Goal: Find contact information: Find contact information

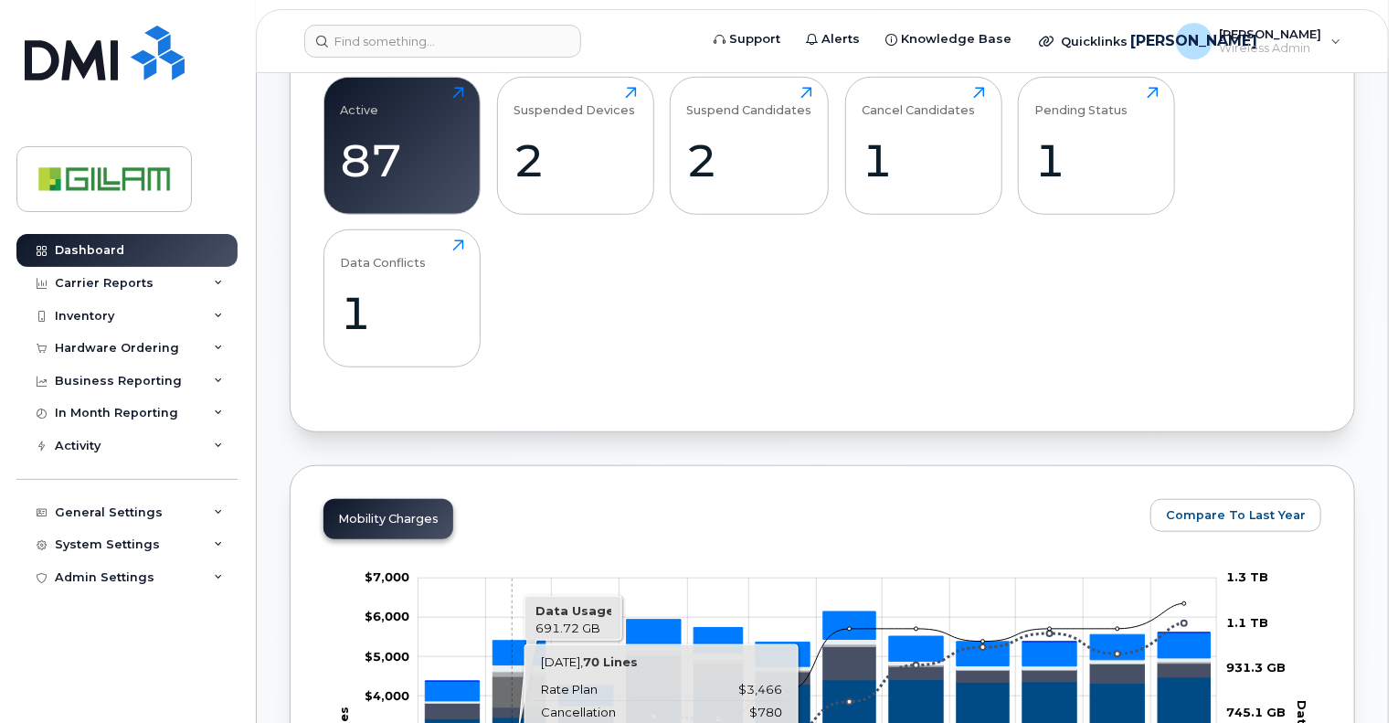
scroll to position [204, 0]
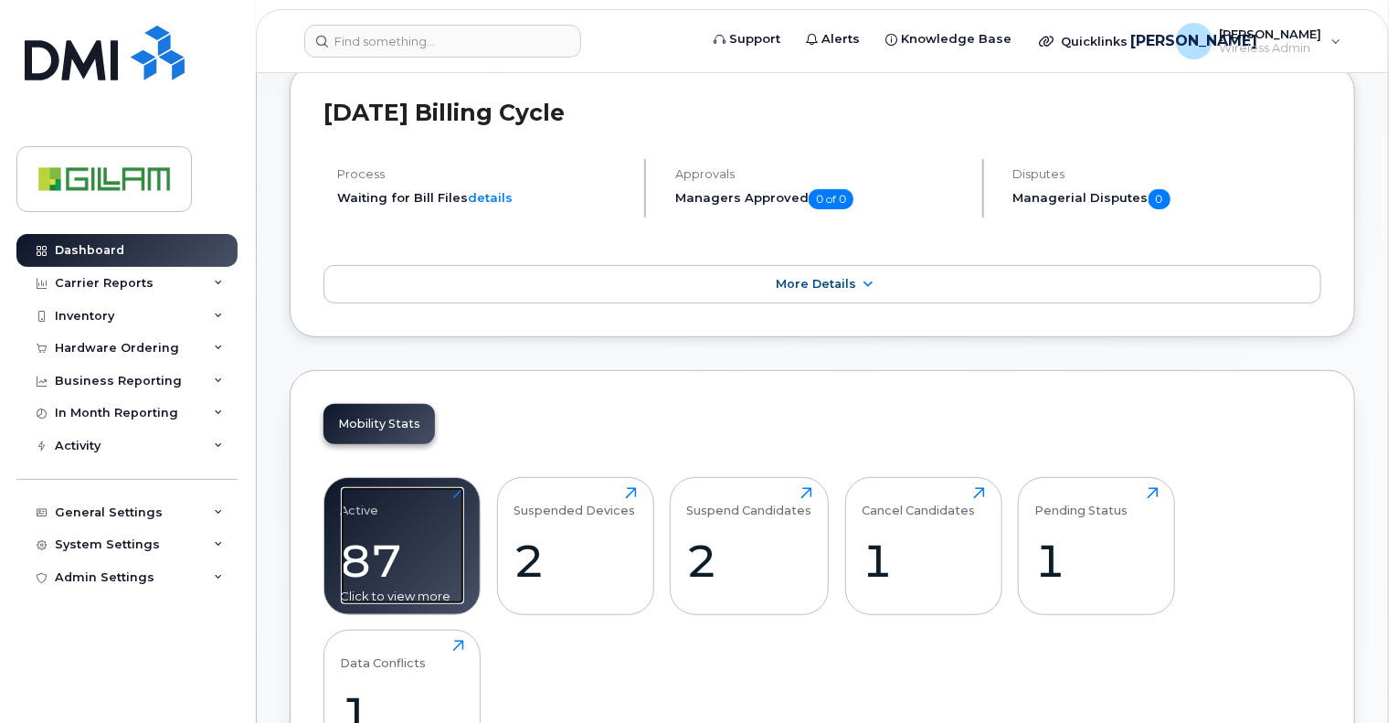
click at [379, 500] on div "Active 87 Click to view more" at bounding box center [402, 545] width 123 height 117
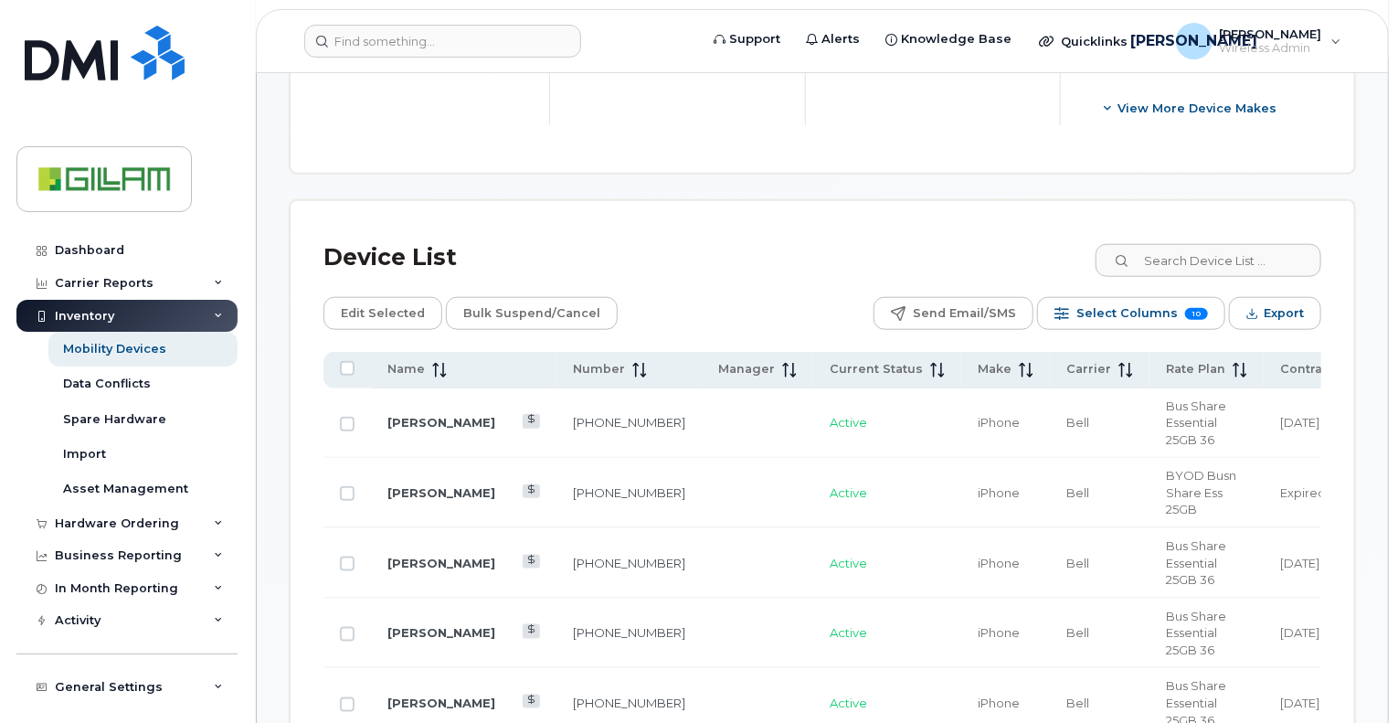
scroll to position [790, 0]
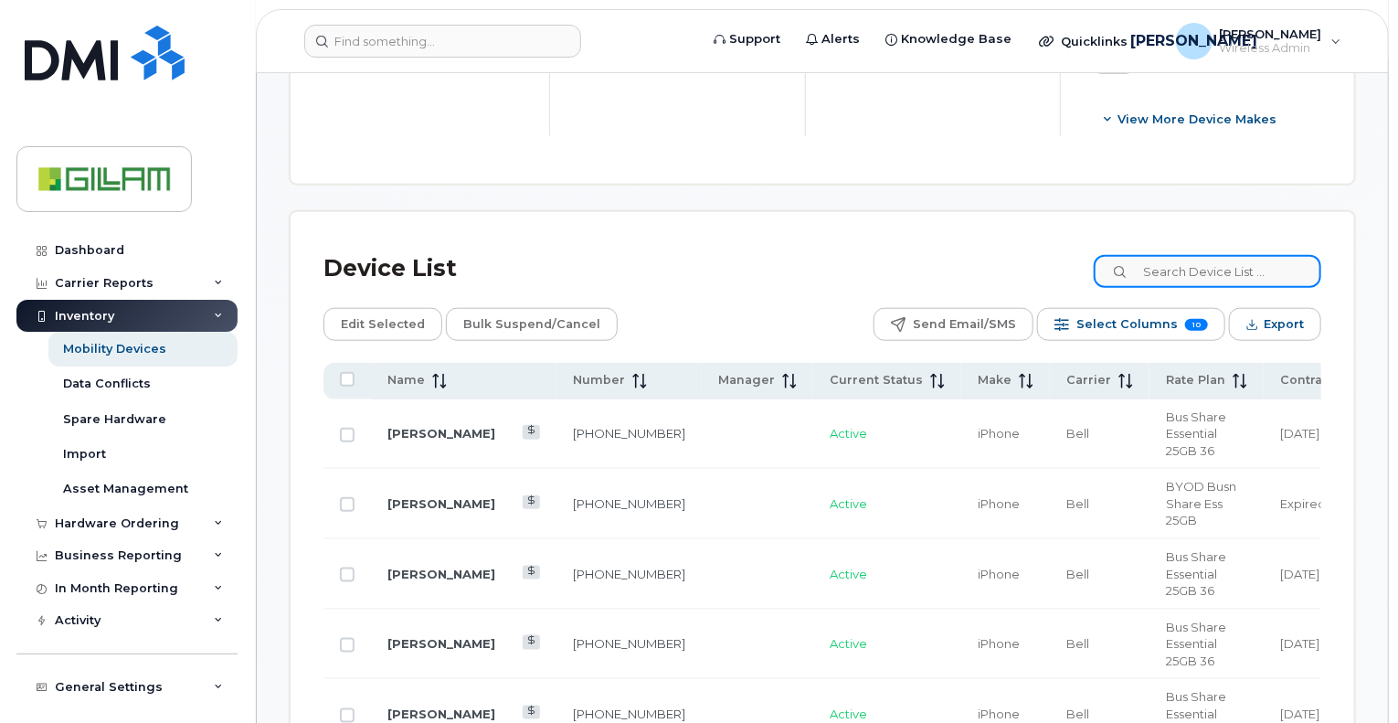
click at [1234, 266] on input at bounding box center [1208, 271] width 228 height 33
type input "[PERSON_NAME]"
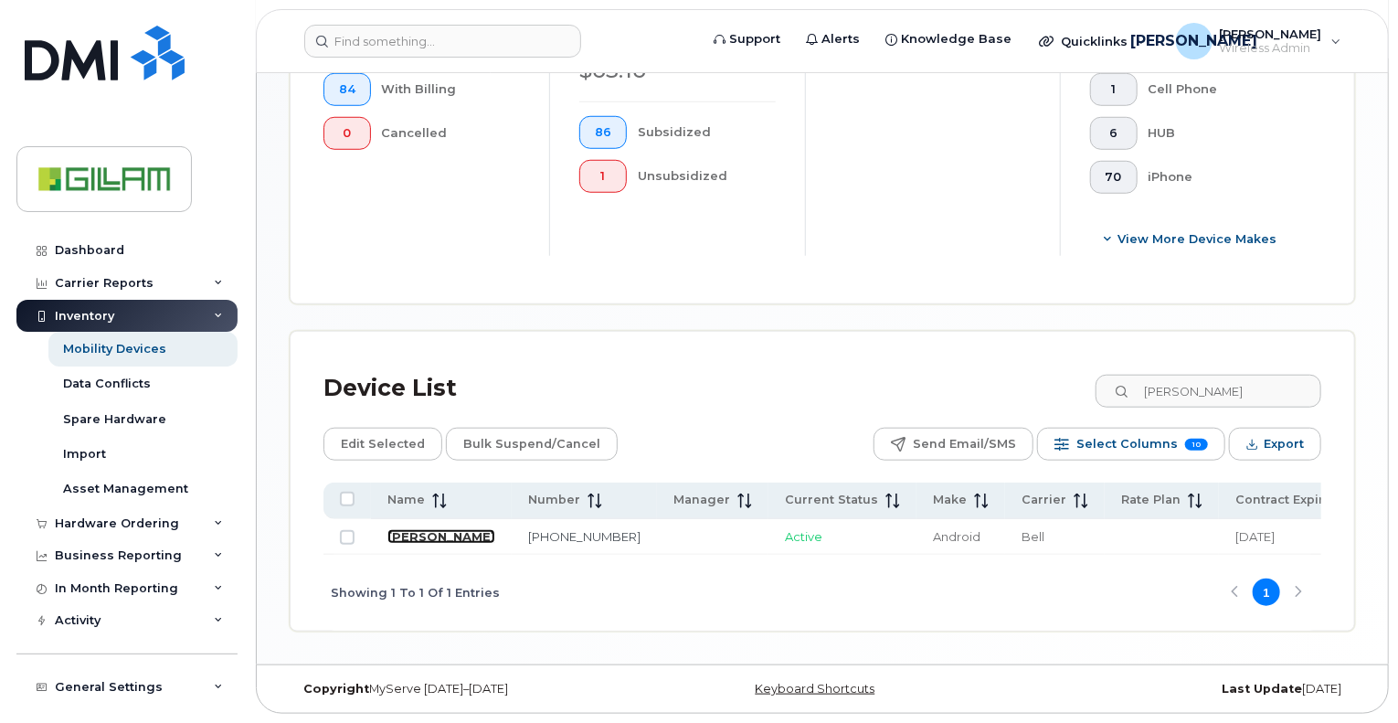
click at [427, 529] on link "Lucas Du Mont" at bounding box center [441, 536] width 108 height 15
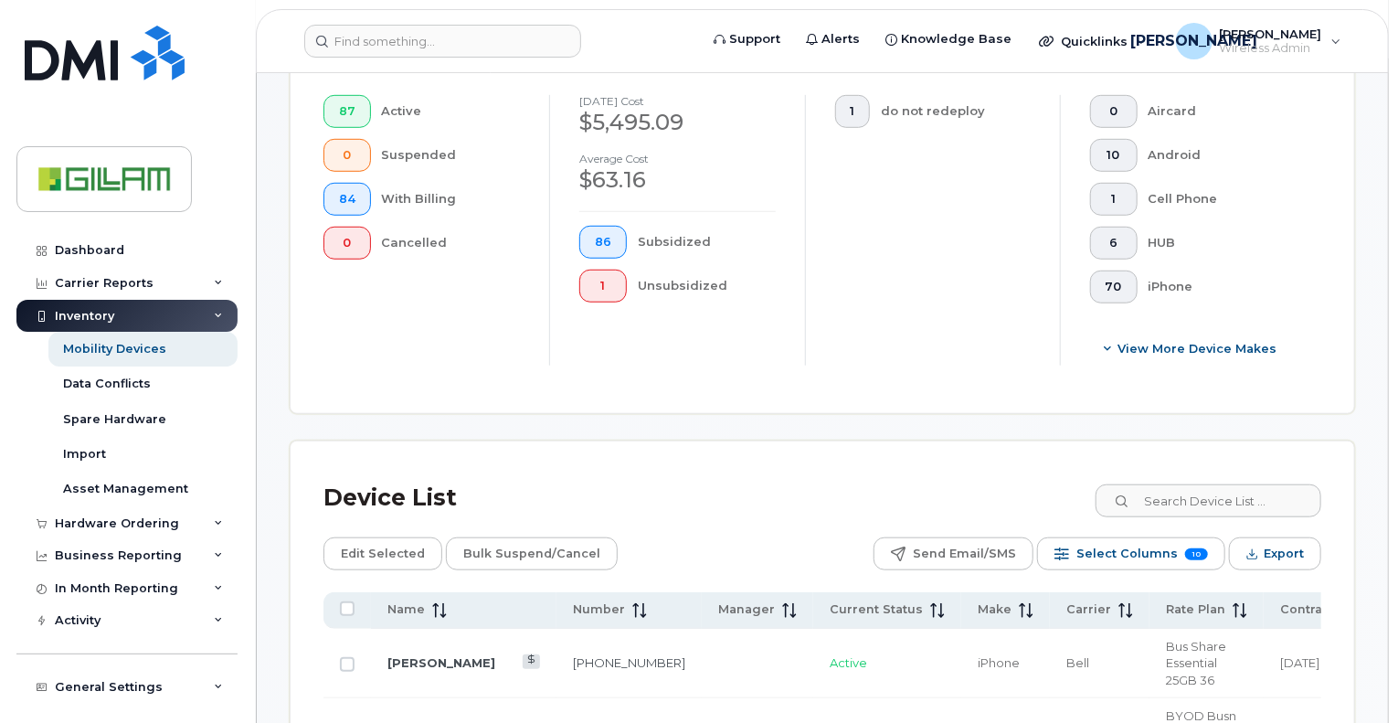
scroll to position [640, 0]
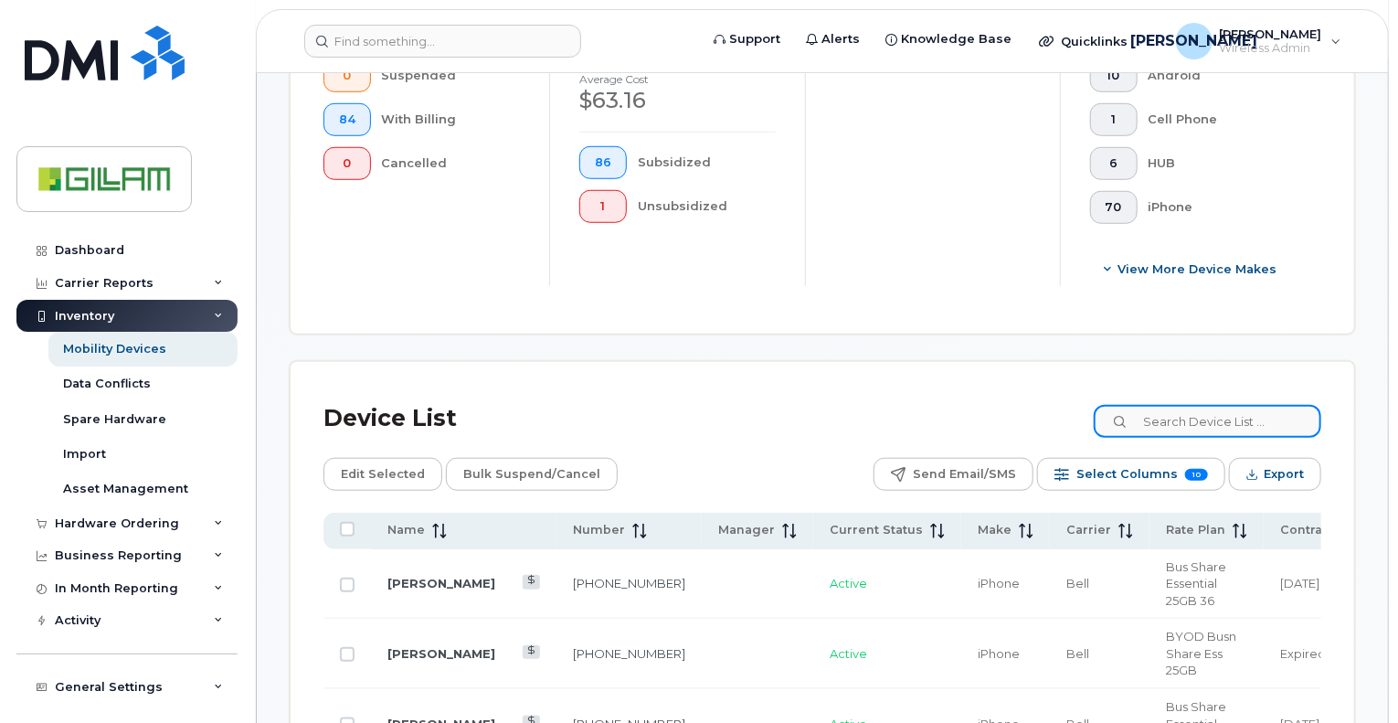
click at [1200, 427] on input at bounding box center [1208, 421] width 228 height 33
type input "vlad"
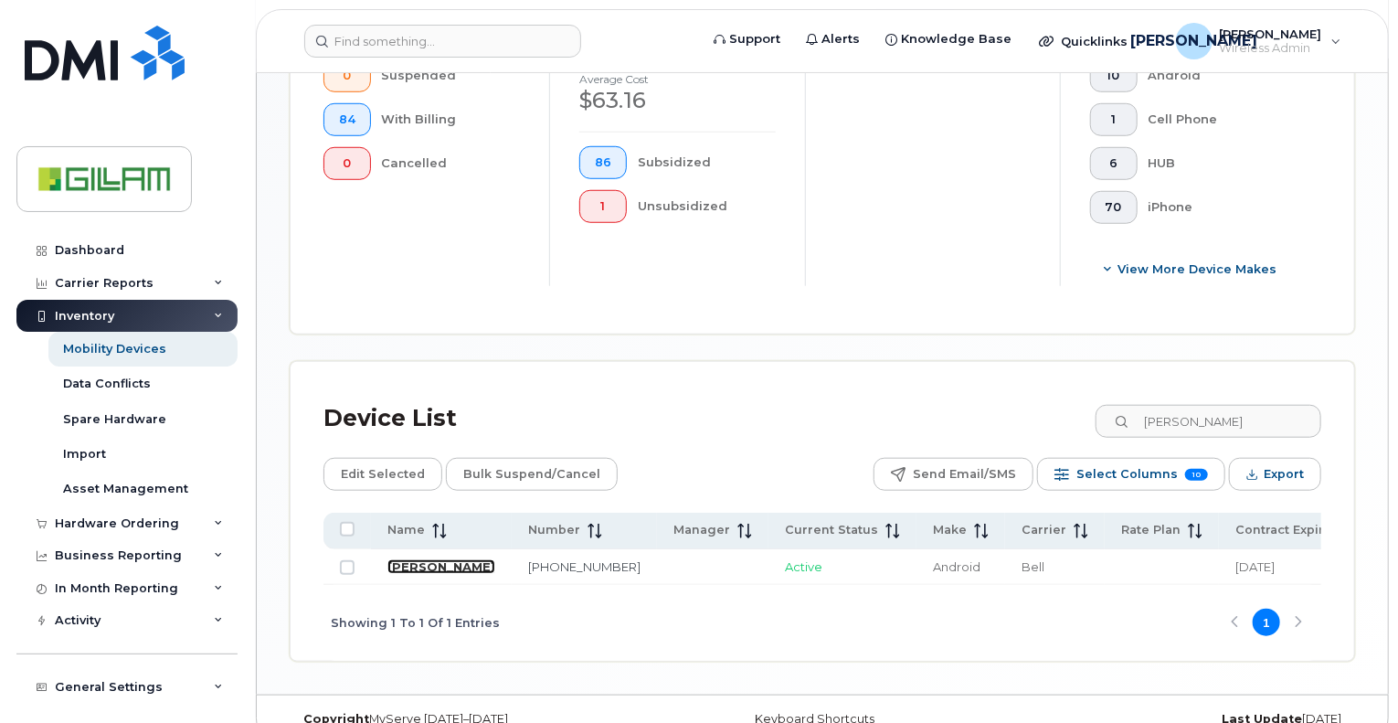
click at [401, 574] on link "Vlad Kulchytskyy" at bounding box center [441, 566] width 108 height 15
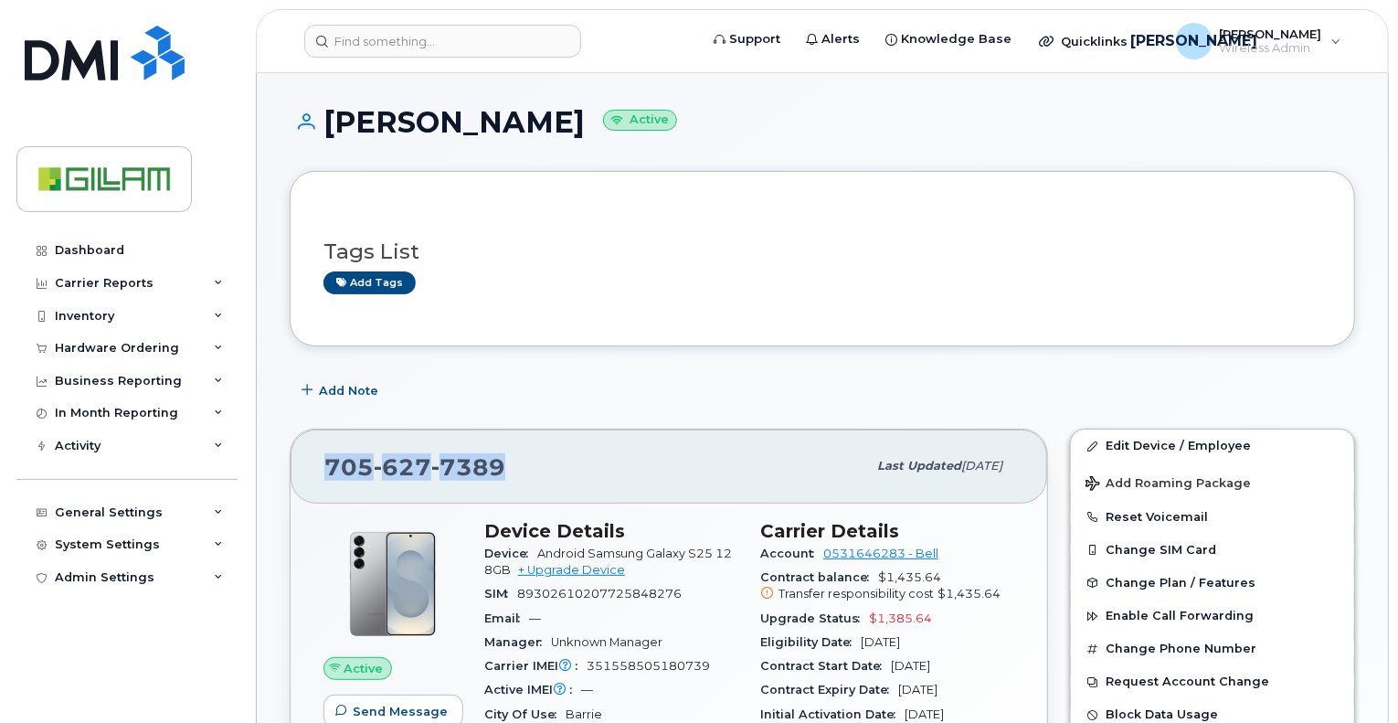
drag, startPoint x: 514, startPoint y: 470, endPoint x: 302, endPoint y: 468, distance: 211.1
click at [303, 468] on div "705 627 7389 Last updated Sep 19, 2025" at bounding box center [669, 466] width 757 height 73
copy span "705 627 7389"
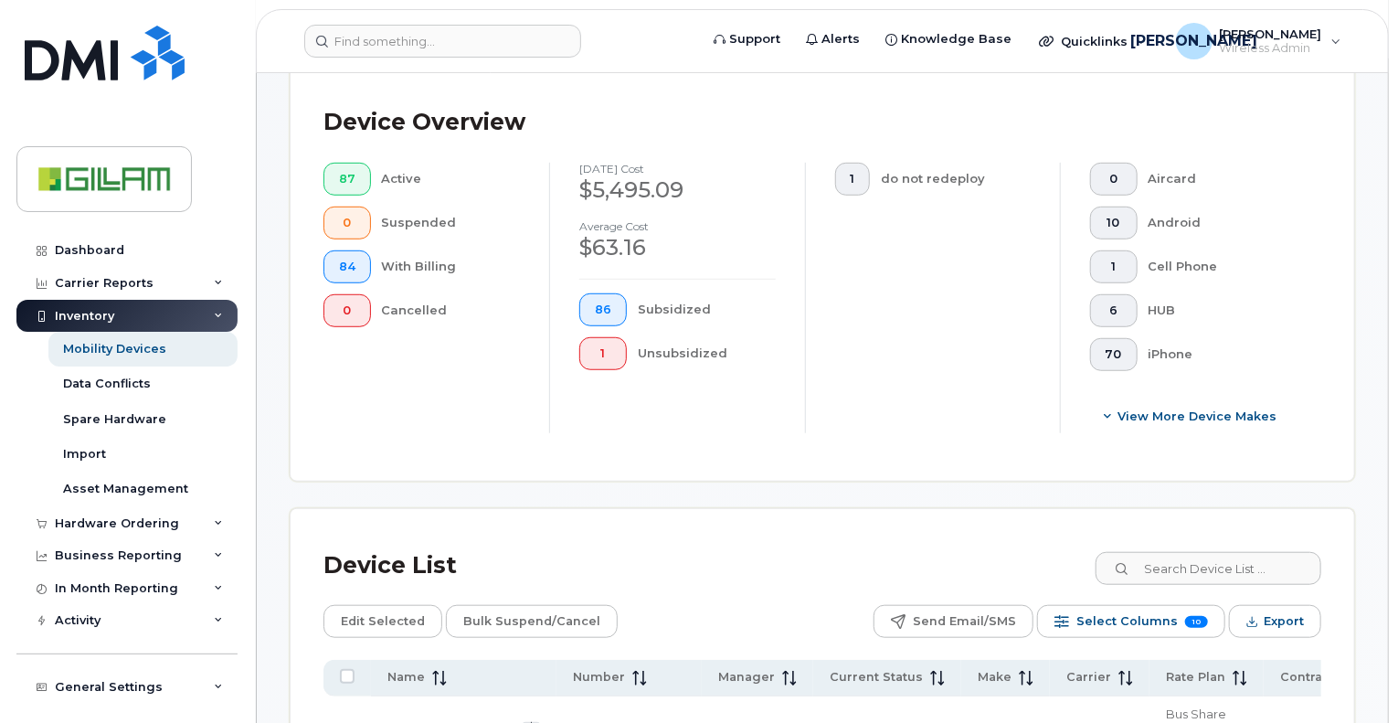
scroll to position [548, 0]
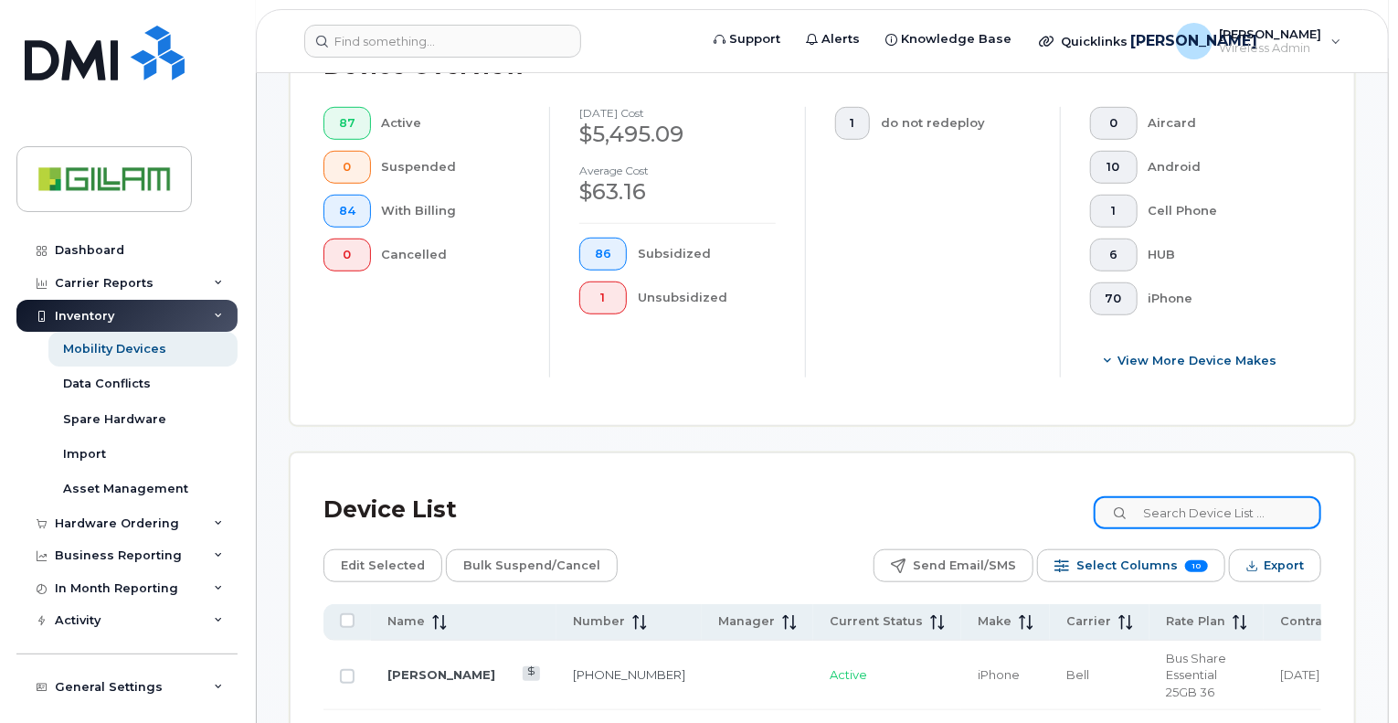
click at [1209, 511] on input at bounding box center [1208, 512] width 228 height 33
type input "[PERSON_NAME]"
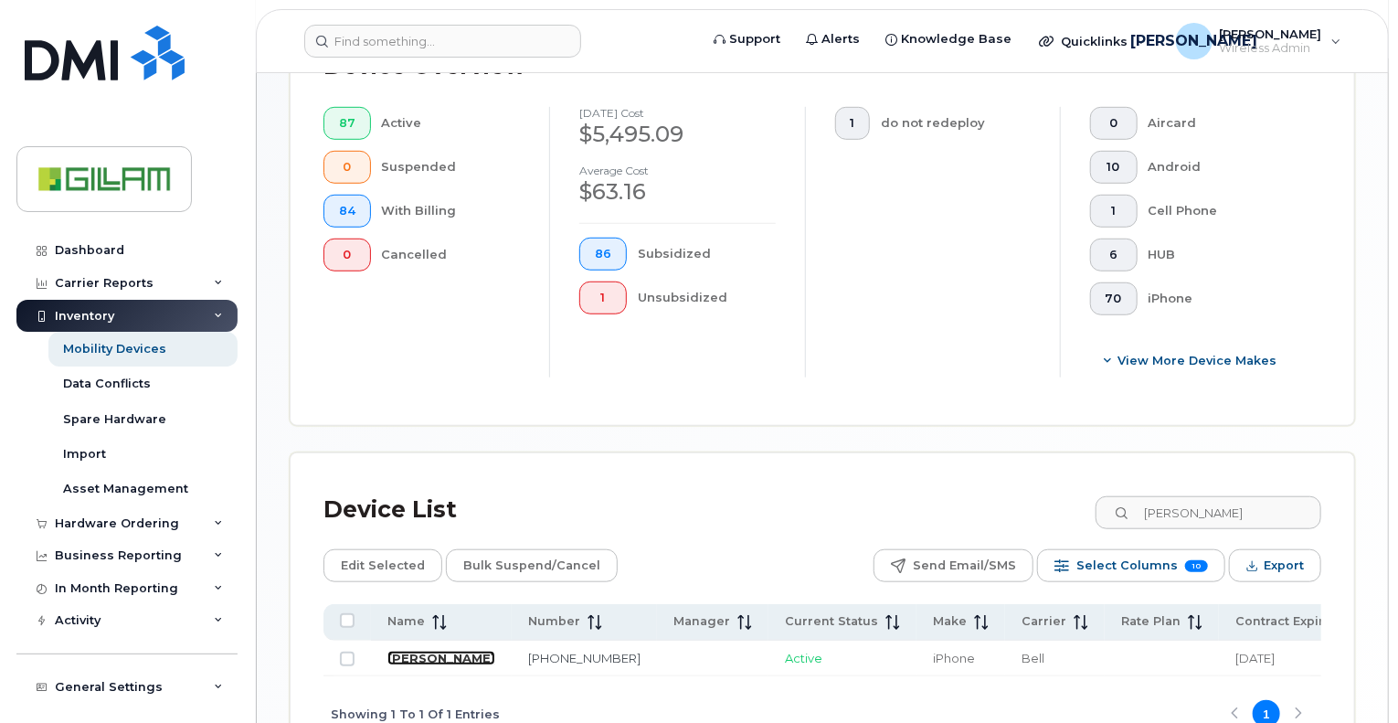
click at [403, 655] on link "[PERSON_NAME]" at bounding box center [441, 658] width 108 height 15
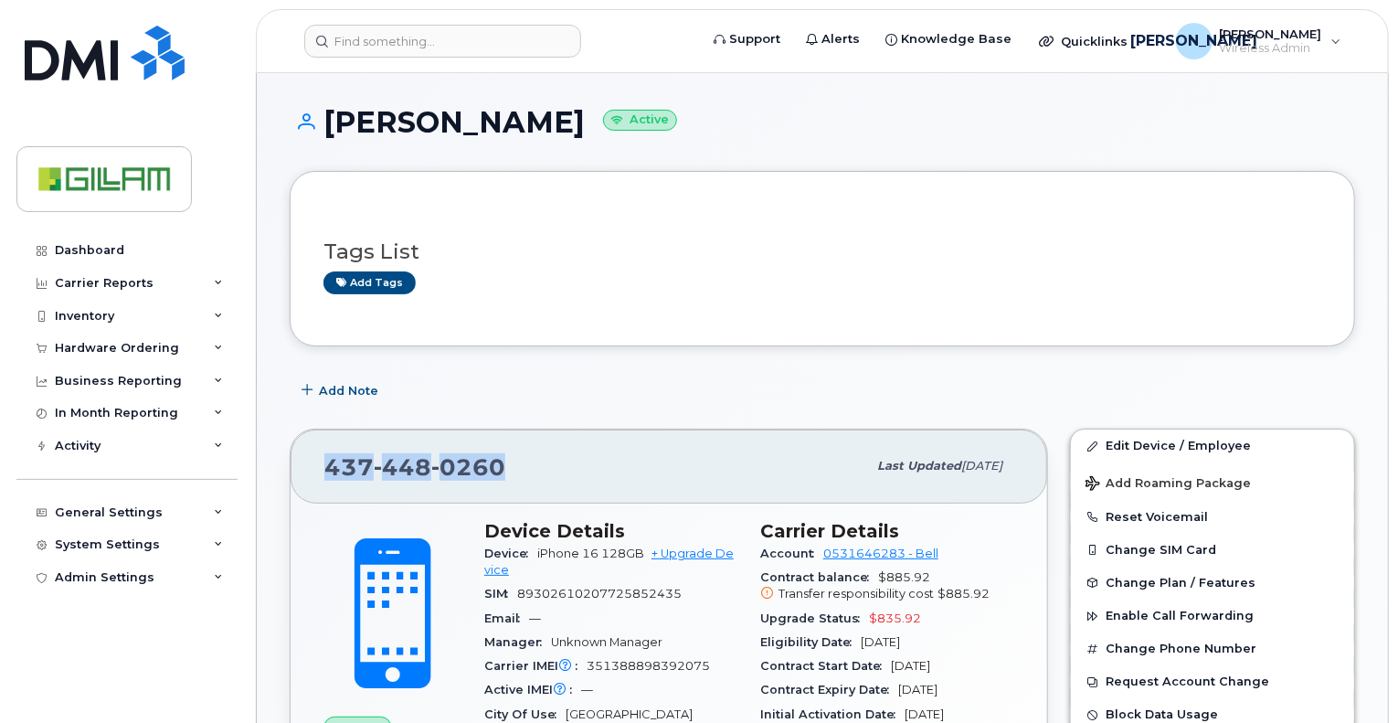
drag, startPoint x: 556, startPoint y: 474, endPoint x: 318, endPoint y: 472, distance: 237.6
click at [318, 472] on div "[PHONE_NUMBER] Last updated [DATE]" at bounding box center [669, 466] width 757 height 73
copy span "[PHONE_NUMBER]"
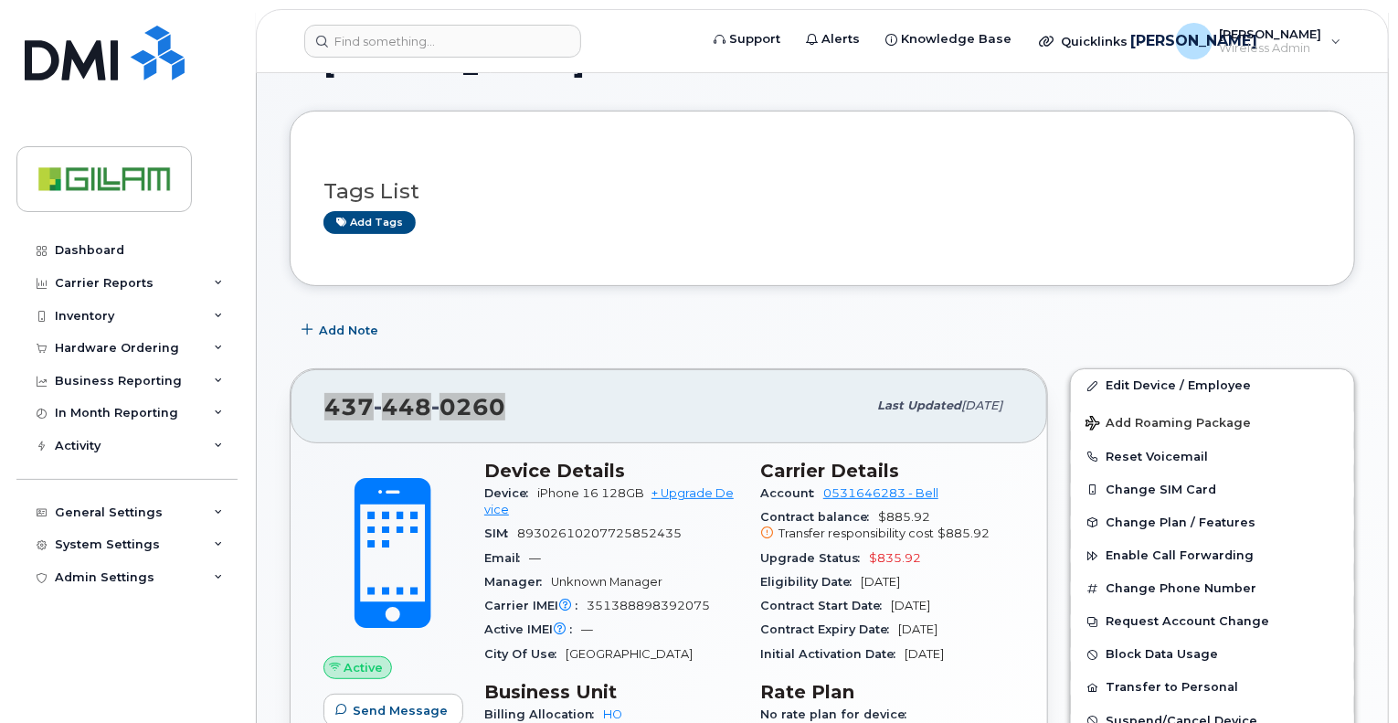
scroll to position [91, 0]
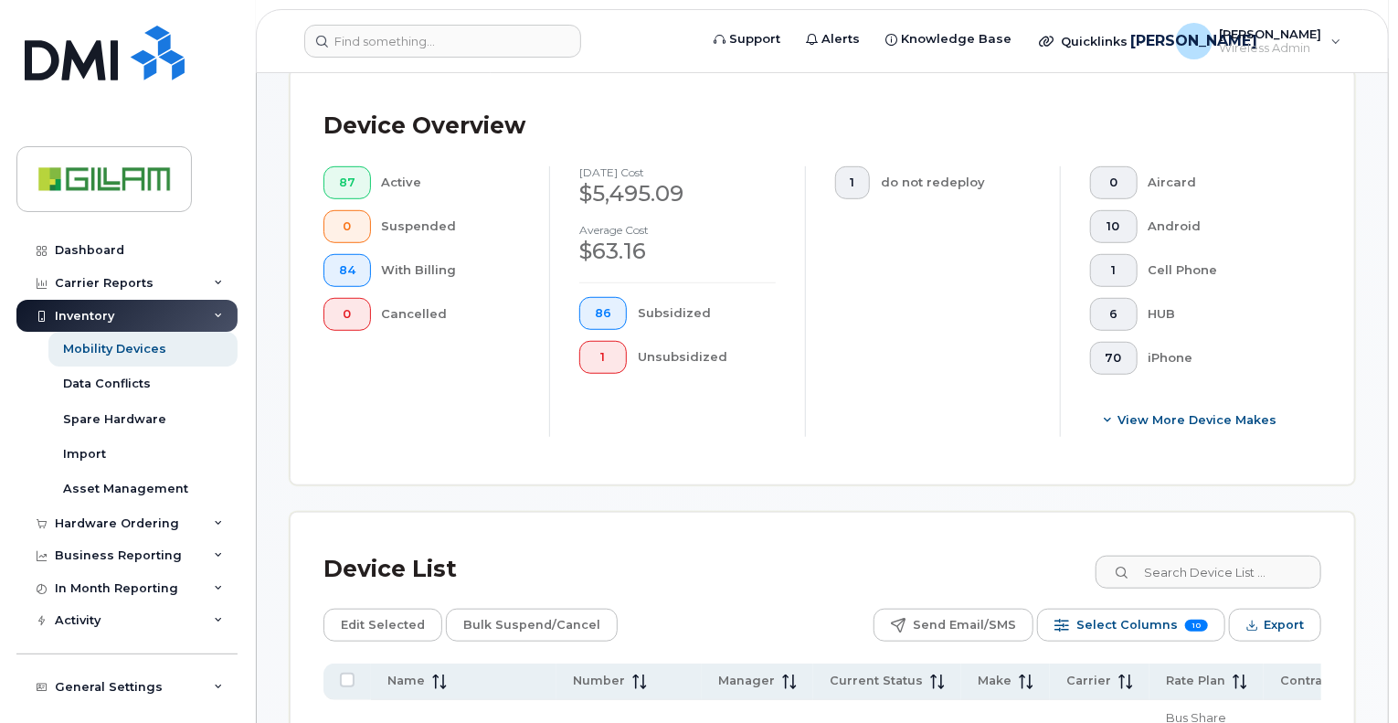
scroll to position [457, 0]
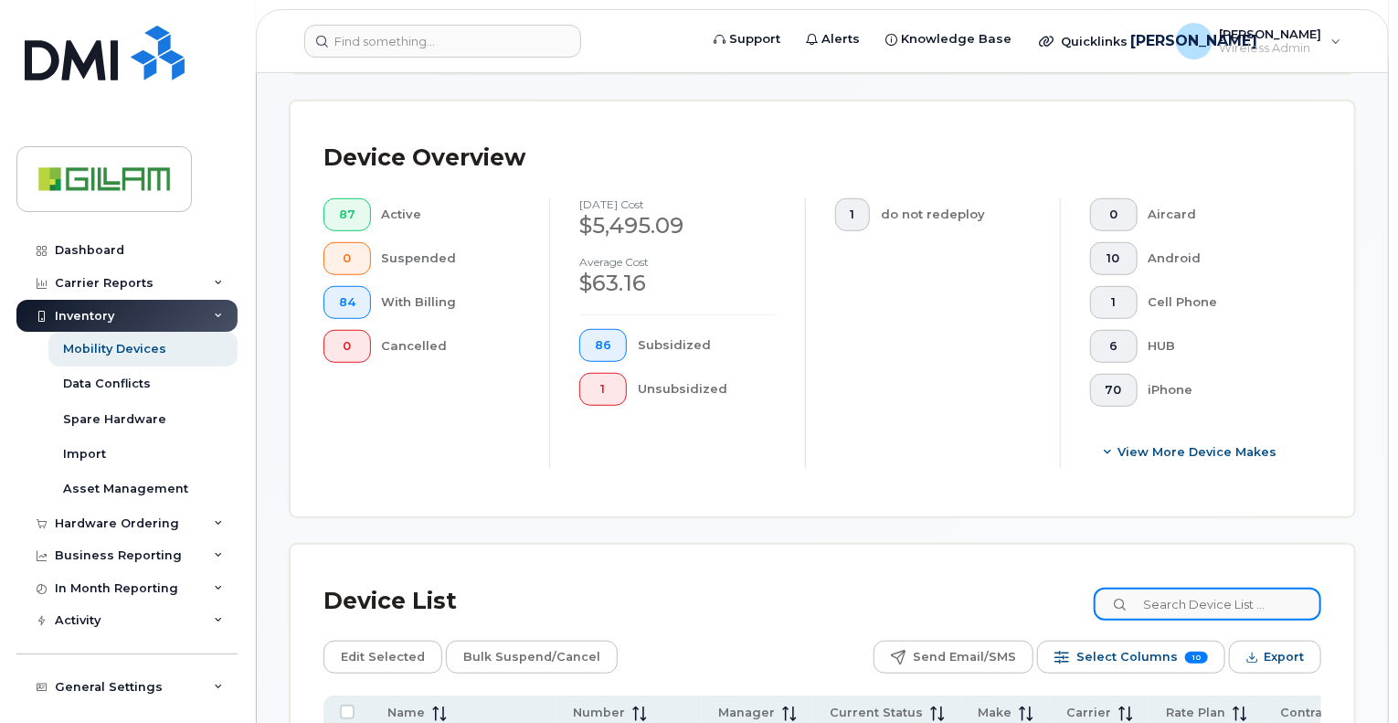
click at [1254, 589] on input at bounding box center [1208, 604] width 228 height 33
type input "[PERSON_NAME]"
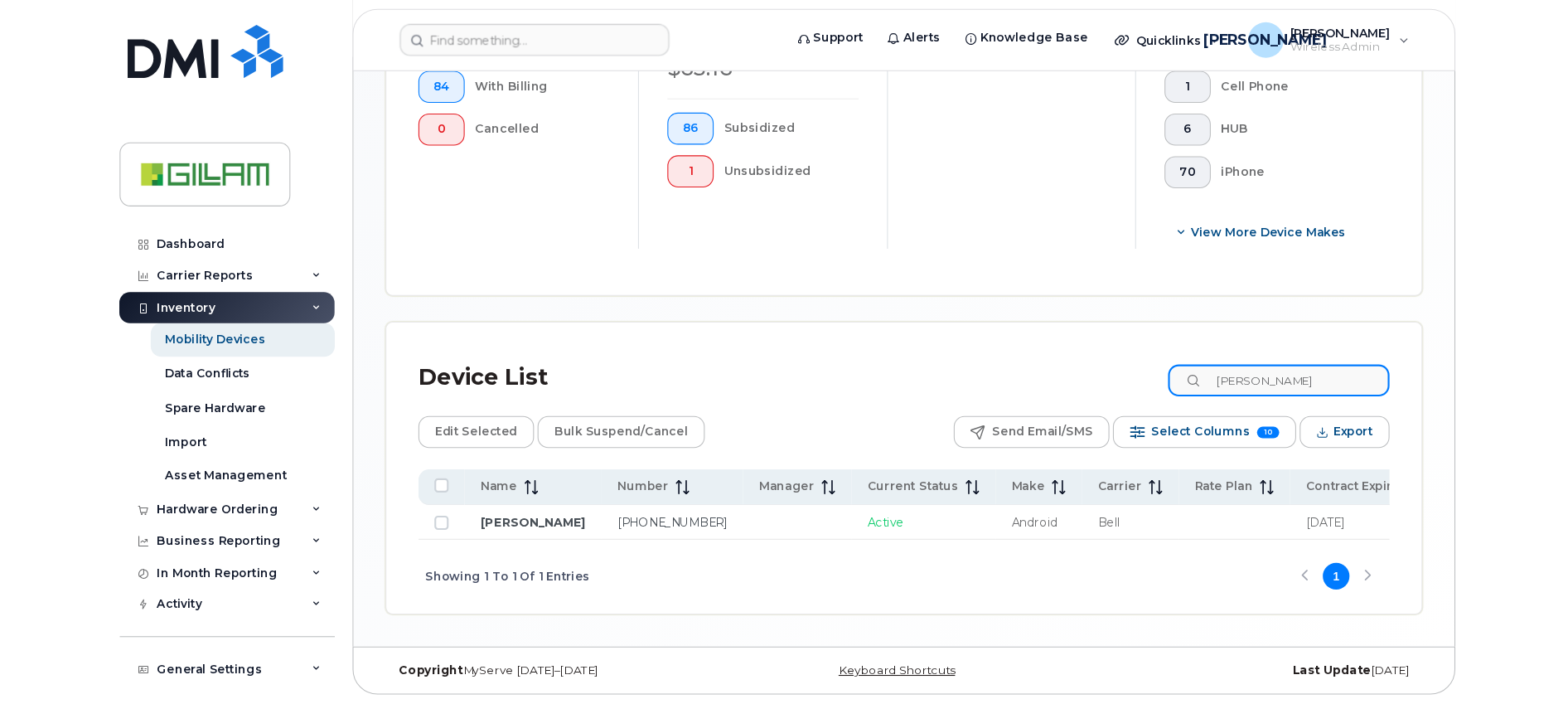
scroll to position [493, 0]
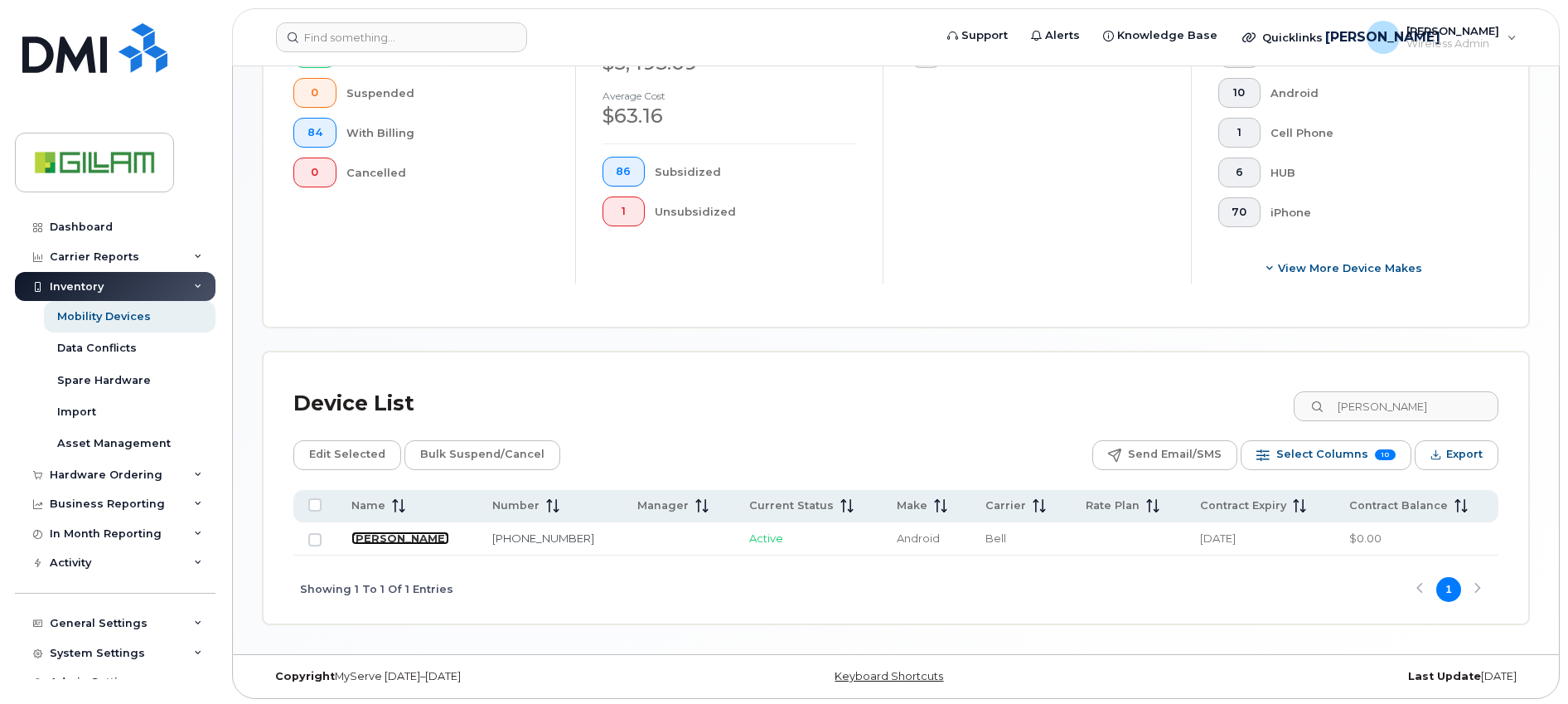
click at [396, 541] on link "[PERSON_NAME]" at bounding box center [400, 538] width 98 height 14
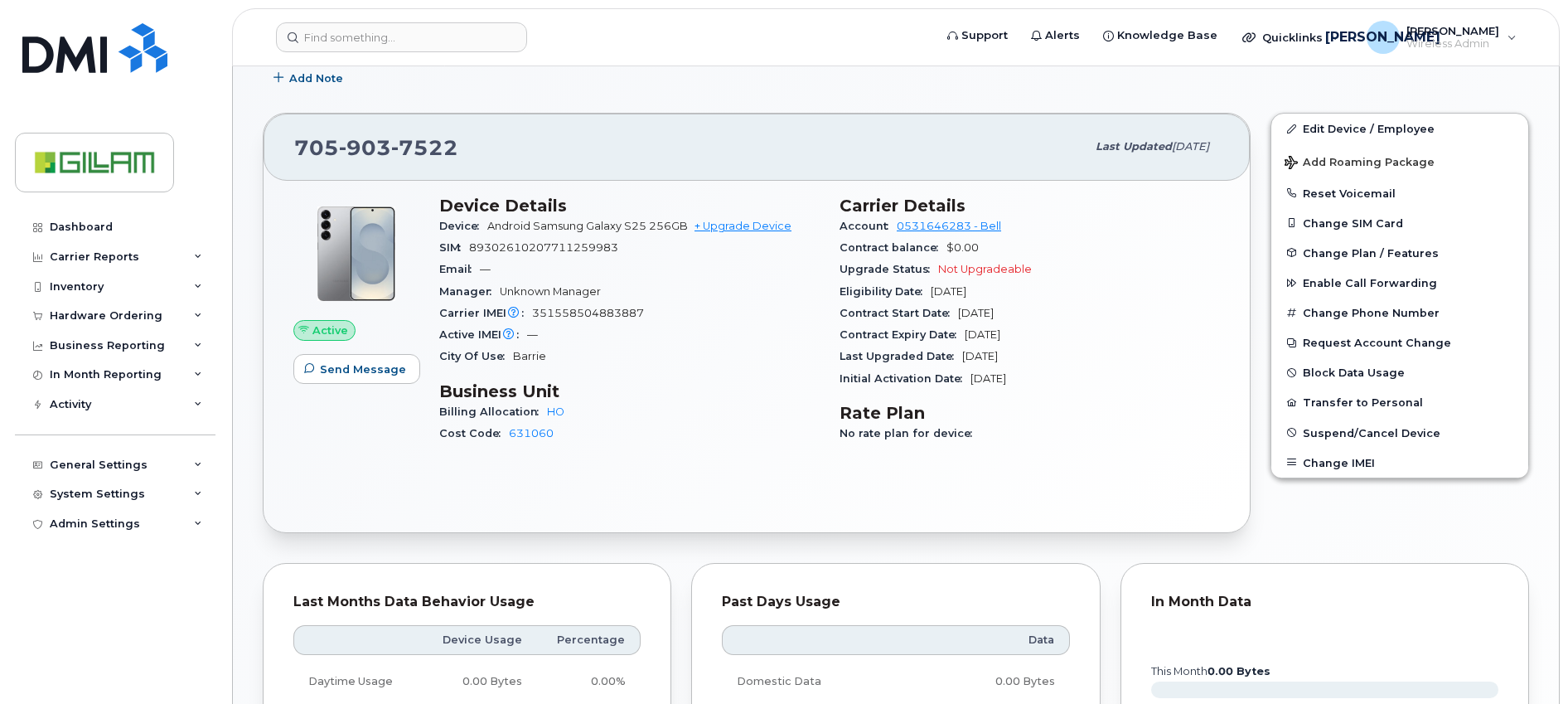
scroll to position [332, 0]
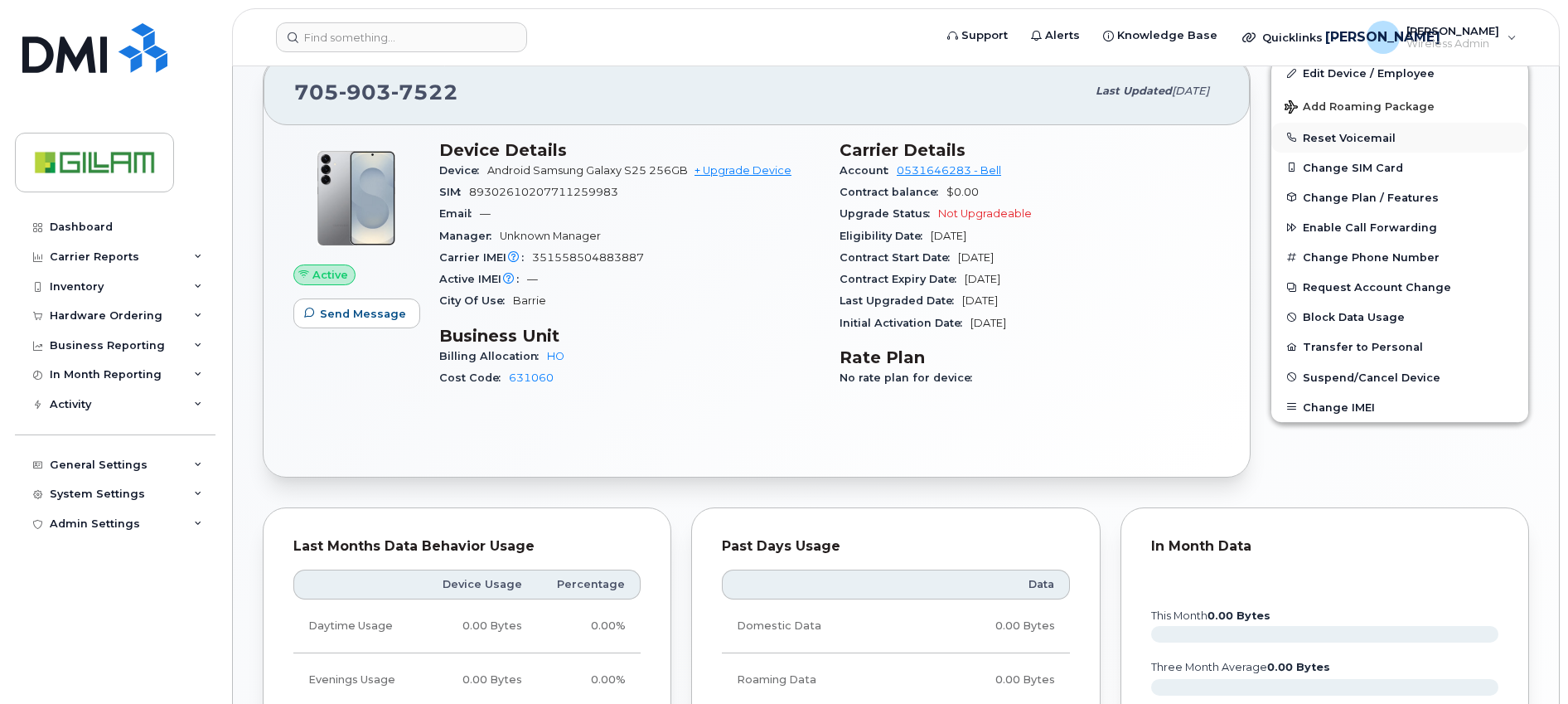
click at [1351, 138] on button "Reset Voicemail" at bounding box center [1399, 137] width 257 height 30
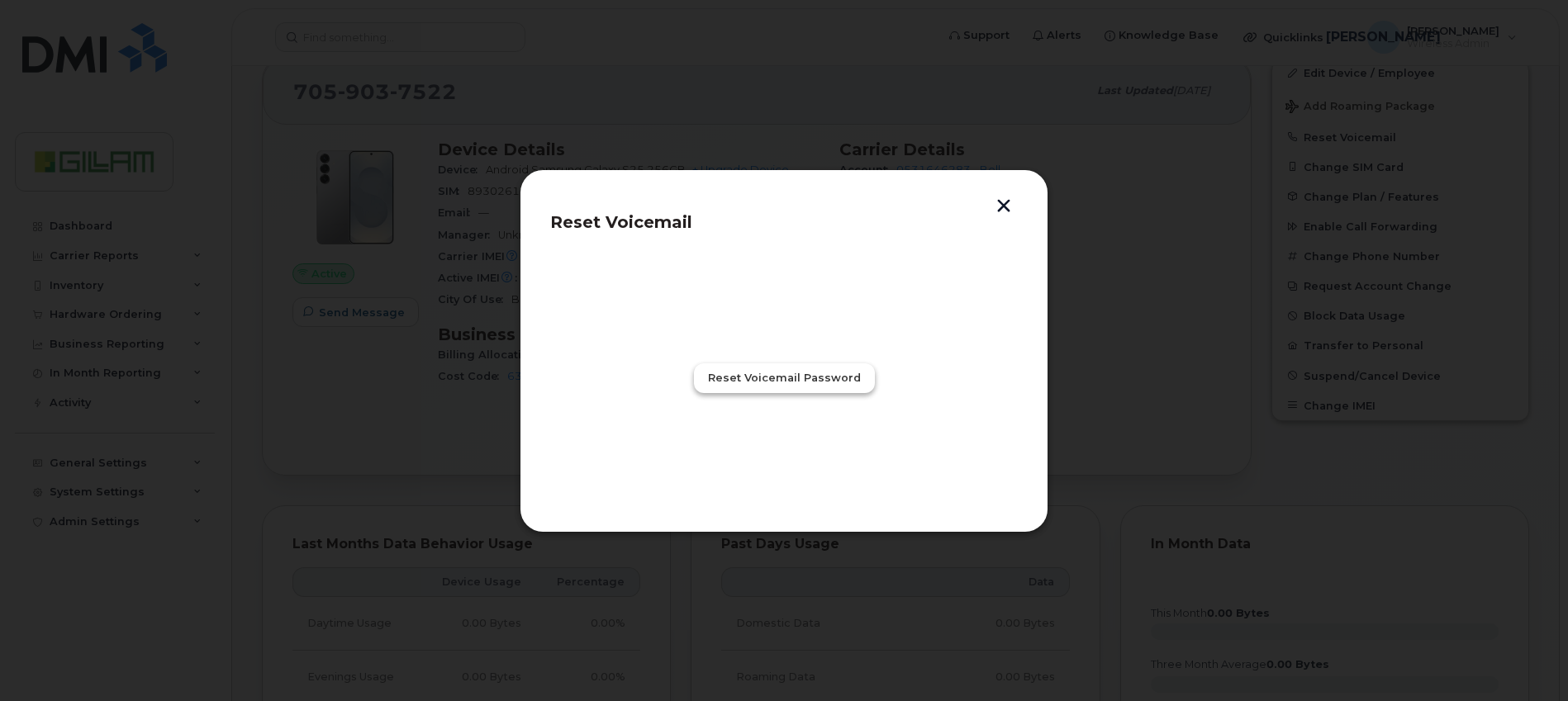
click at [775, 382] on span "Reset Voicemail Password" at bounding box center [784, 377] width 153 height 15
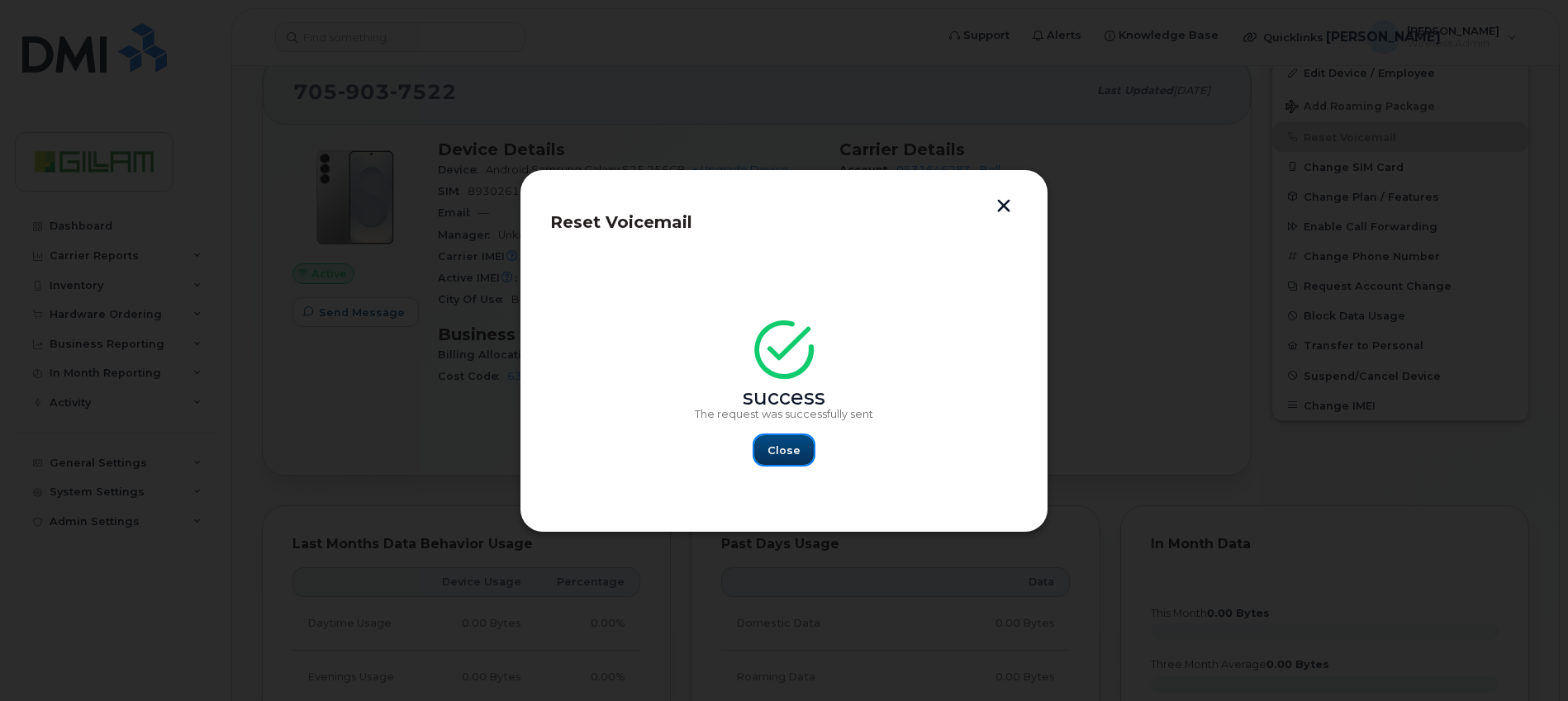
drag, startPoint x: 787, startPoint y: 450, endPoint x: 847, endPoint y: 383, distance: 89.9
click at [786, 449] on span "Close" at bounding box center [784, 450] width 33 height 15
